Goal: Browse casually

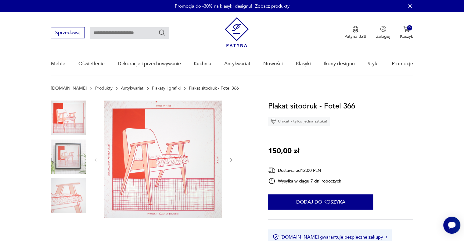
click at [67, 154] on img at bounding box center [68, 157] width 35 height 35
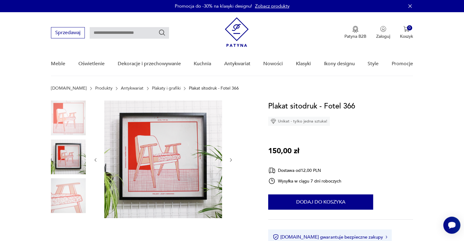
click at [72, 198] on img at bounding box center [68, 196] width 35 height 35
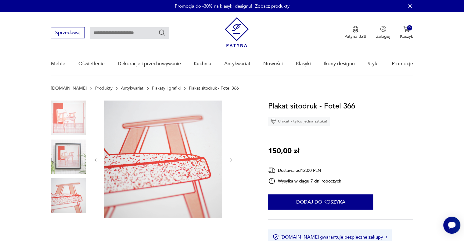
click at [67, 117] on img at bounding box center [68, 118] width 35 height 35
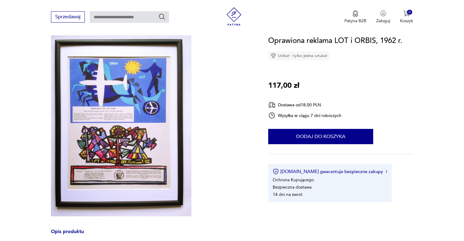
click at [143, 118] on img at bounding box center [121, 123] width 140 height 187
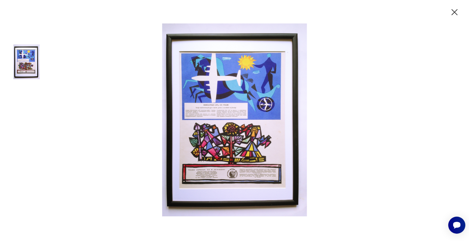
click at [229, 97] on img at bounding box center [234, 120] width 244 height 193
click at [450, 10] on icon "button" at bounding box center [454, 12] width 11 height 11
